Goal: Task Accomplishment & Management: Manage account settings

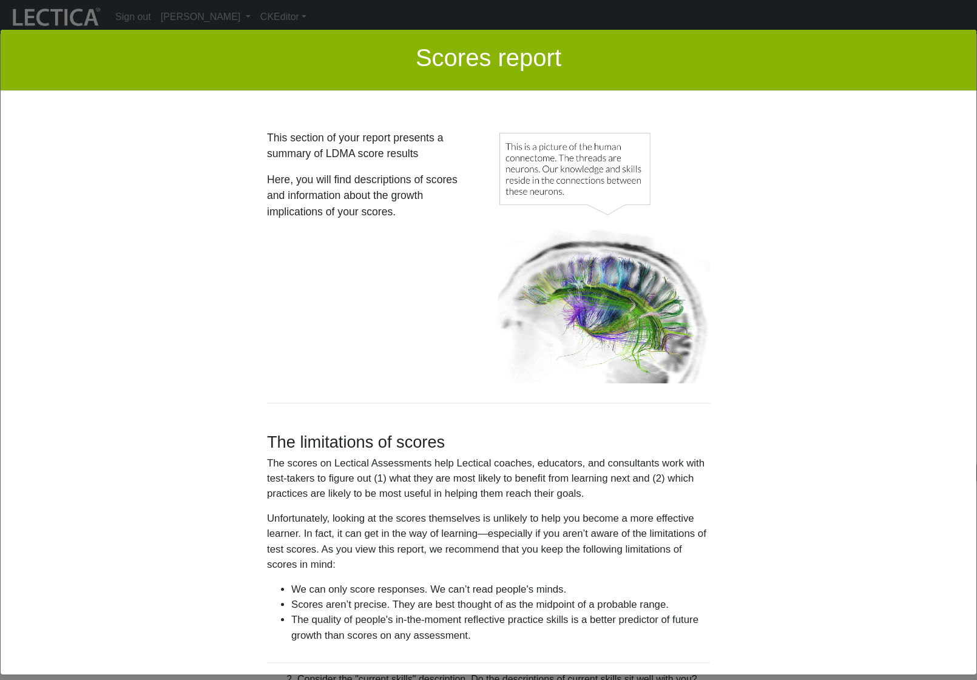
scroll to position [2873, 0]
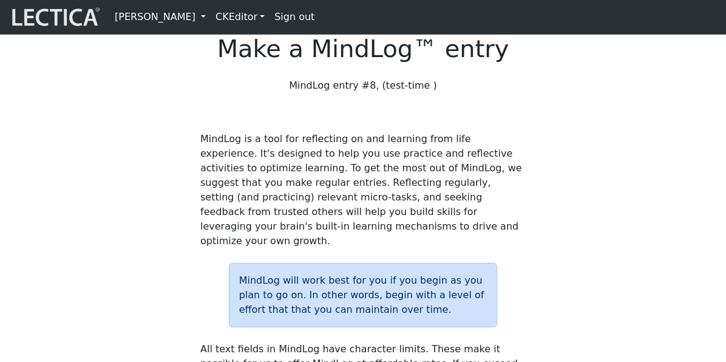
scroll to position [778, 0]
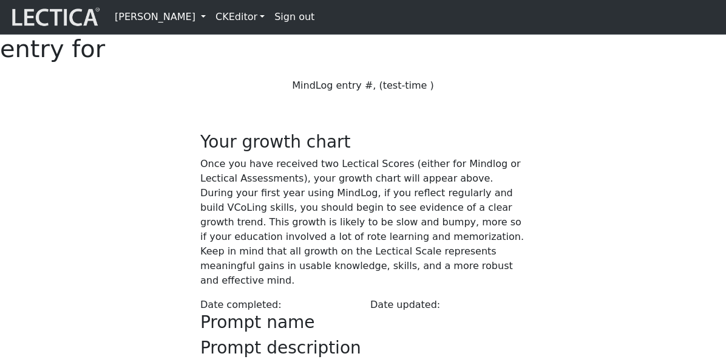
click at [206, 15] on link "[PERSON_NAME]" at bounding box center [160, 17] width 101 height 24
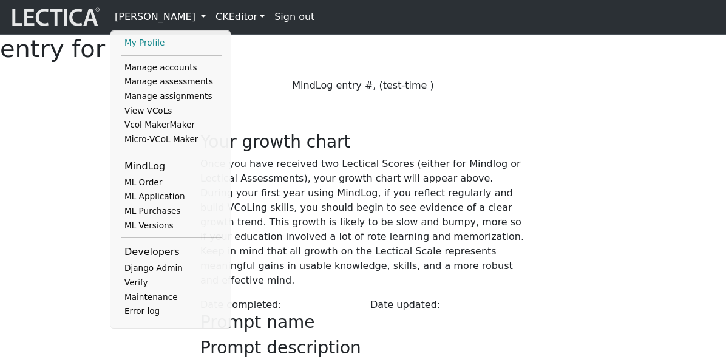
click at [166, 43] on link "My Profile" at bounding box center [171, 43] width 100 height 15
